Goal: Transaction & Acquisition: Download file/media

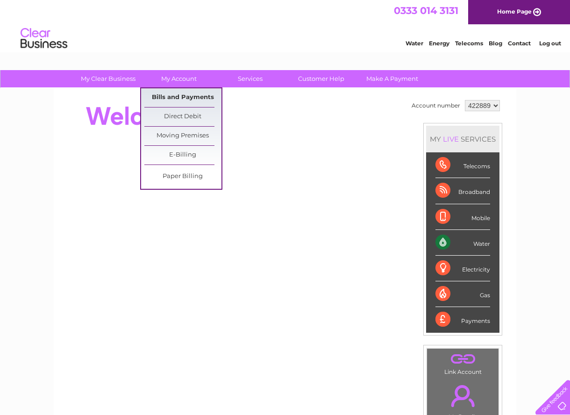
click at [177, 97] on link "Bills and Payments" at bounding box center [182, 97] width 77 height 19
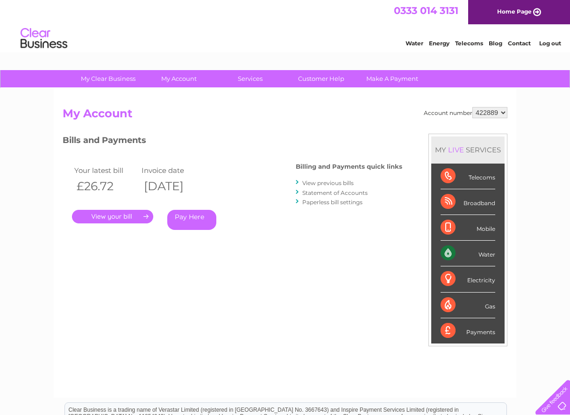
click at [120, 218] on link "." at bounding box center [112, 217] width 81 height 14
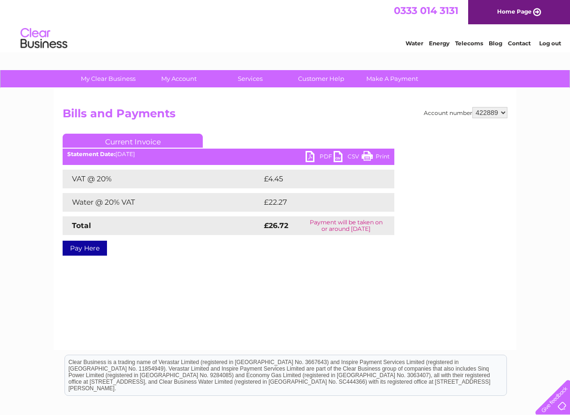
drag, startPoint x: 385, startPoint y: 158, endPoint x: 130, endPoint y: 12, distance: 294.5
click at [385, 158] on link "Print" at bounding box center [376, 158] width 28 height 14
click at [322, 156] on link "PDF" at bounding box center [320, 158] width 28 height 14
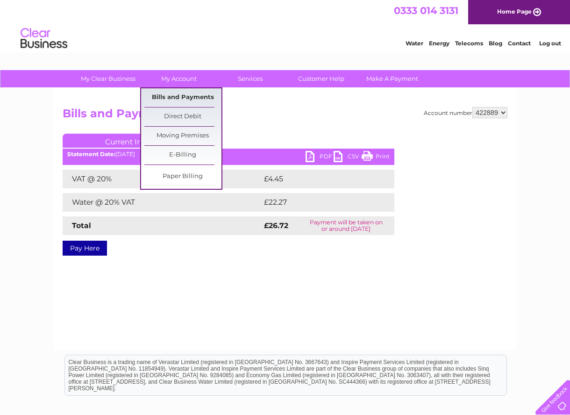
click at [188, 95] on link "Bills and Payments" at bounding box center [182, 97] width 77 height 19
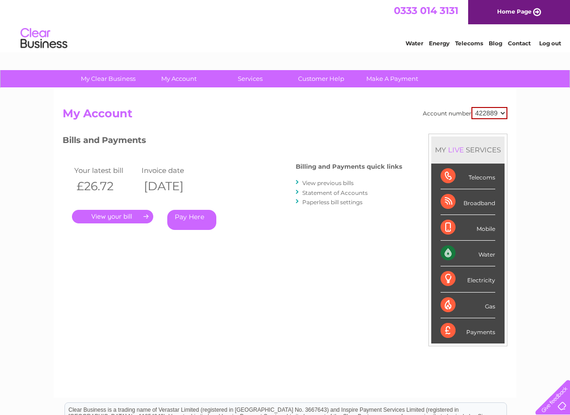
click at [329, 183] on link "View previous bills" at bounding box center [328, 183] width 51 height 7
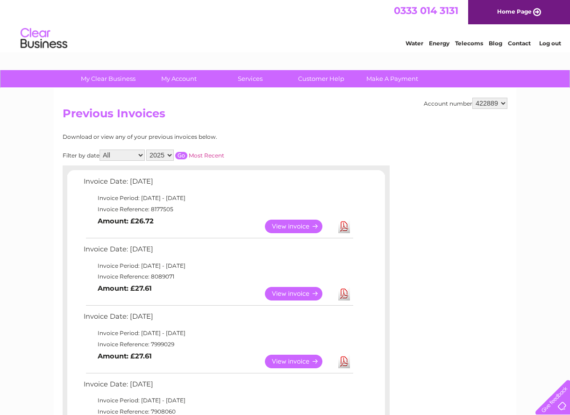
click at [344, 296] on link "Download" at bounding box center [345, 294] width 12 height 14
click at [344, 362] on link "Download" at bounding box center [345, 362] width 12 height 14
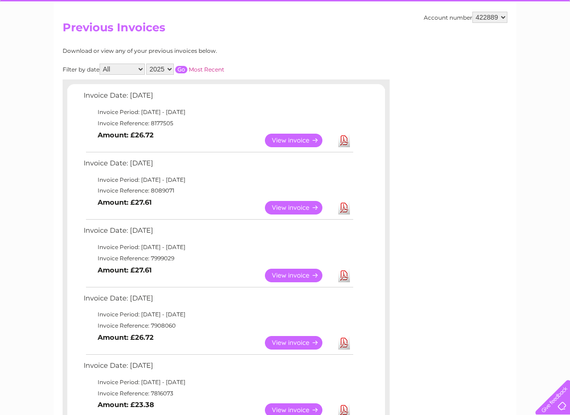
scroll to position [94, 0]
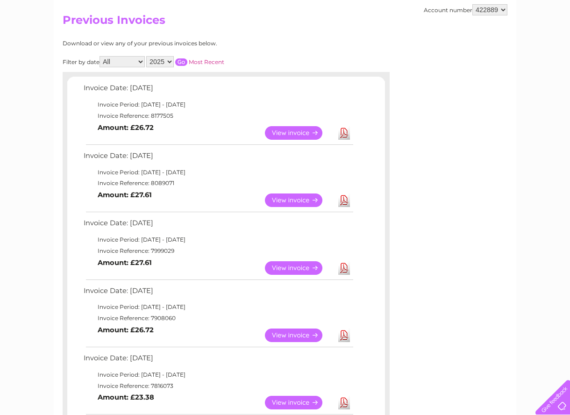
click at [347, 334] on link "Download" at bounding box center [345, 336] width 12 height 14
